Goal: Task Accomplishment & Management: Use online tool/utility

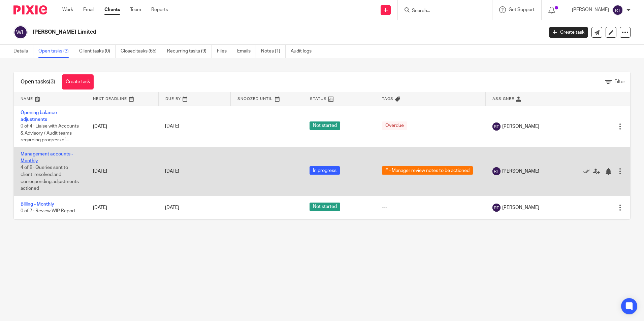
click at [50, 162] on link "Management accounts - Monthly" at bounding box center [47, 157] width 53 height 11
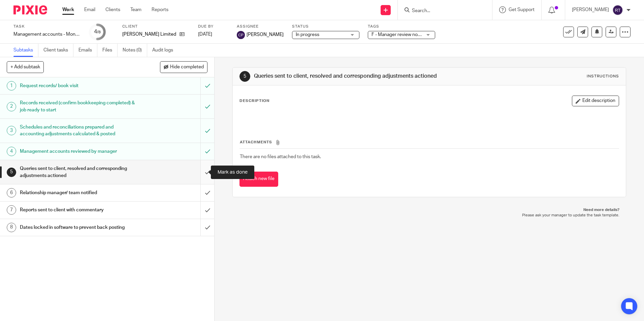
click at [202, 172] on input "submit" at bounding box center [107, 172] width 214 height 24
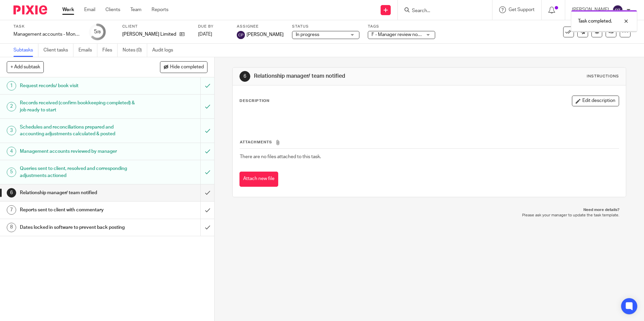
click at [201, 191] on input "submit" at bounding box center [107, 193] width 214 height 17
